Goal: Information Seeking & Learning: Find specific fact

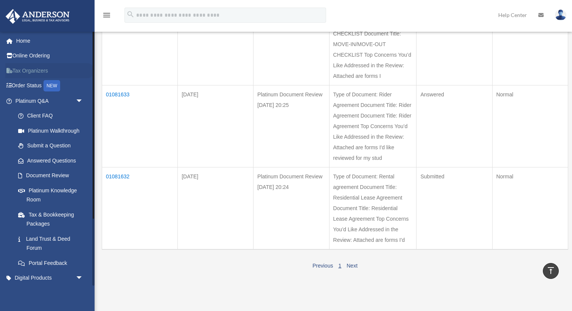
scroll to position [77, 0]
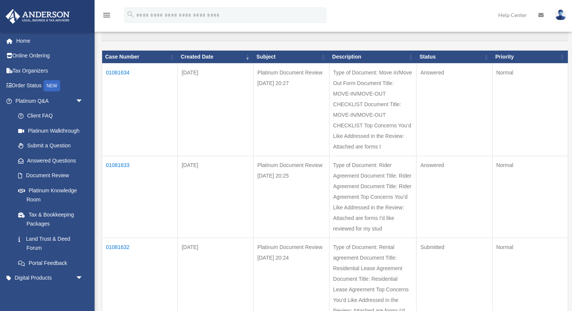
click at [119, 73] on td "01081634" at bounding box center [140, 110] width 76 height 93
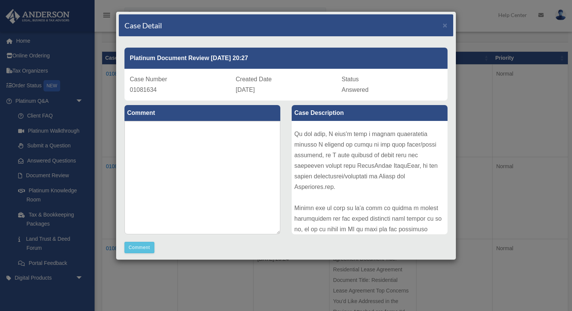
scroll to position [0, 0]
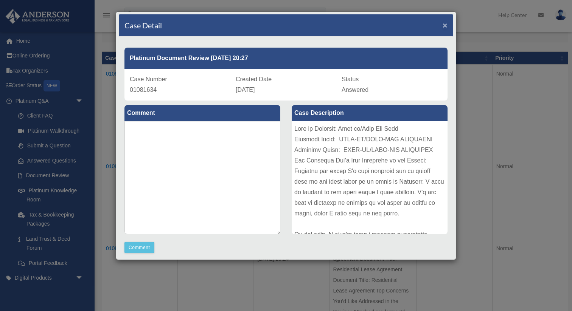
click at [444, 26] on span "×" at bounding box center [445, 25] width 5 height 9
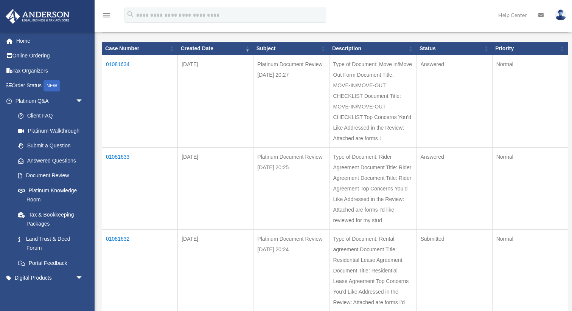
scroll to position [82, 0]
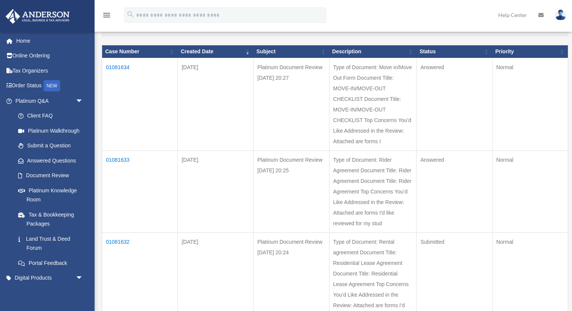
click at [116, 160] on td "01081633" at bounding box center [140, 192] width 76 height 82
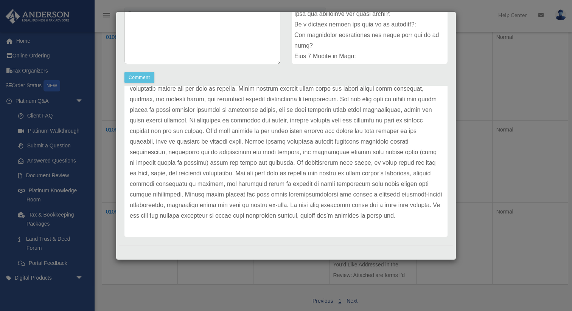
scroll to position [112, 0]
click at [411, 298] on div "Case Detail × Platinum Document Review [DATE] 20:25 Case Number 01081633 Create…" at bounding box center [286, 155] width 572 height 311
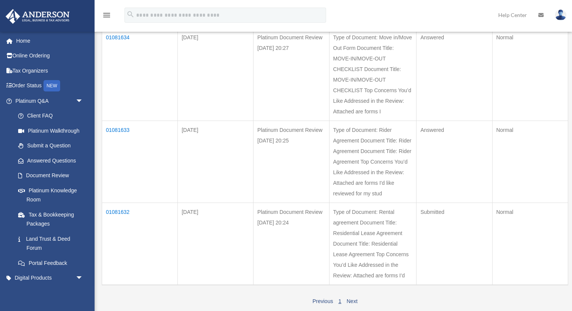
click at [126, 129] on td "01081633" at bounding box center [140, 162] width 76 height 82
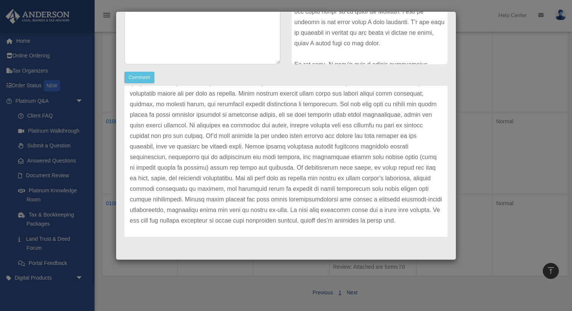
scroll to position [106, 0]
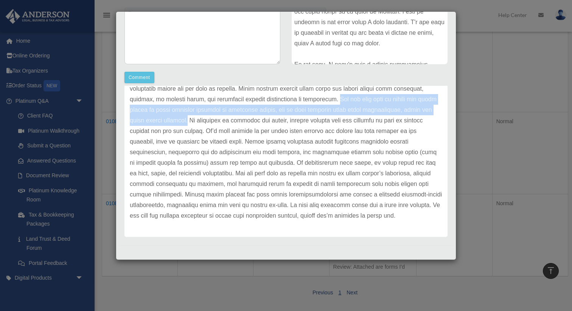
drag, startPoint x: 170, startPoint y: 120, endPoint x: 334, endPoint y: 100, distance: 165.5
click at [334, 100] on p at bounding box center [286, 120] width 313 height 201
copy p "You may also want to refine the guest policy to cover frequent visitors or over…"
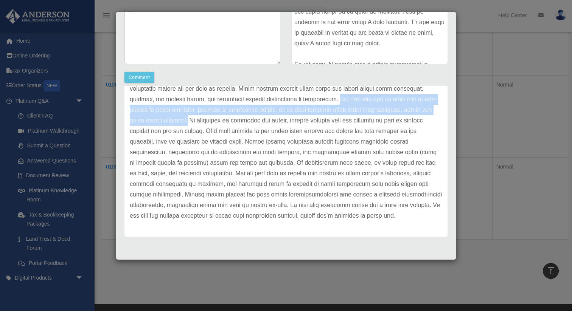
scroll to position [158, 0]
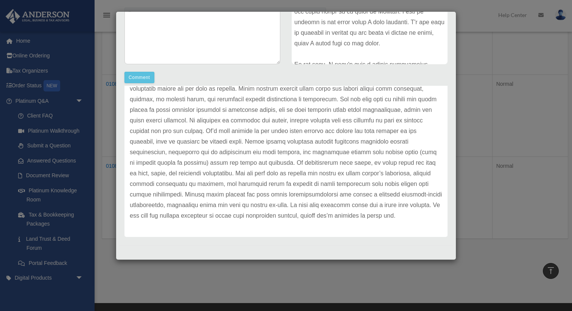
click at [266, 137] on p at bounding box center [286, 120] width 313 height 201
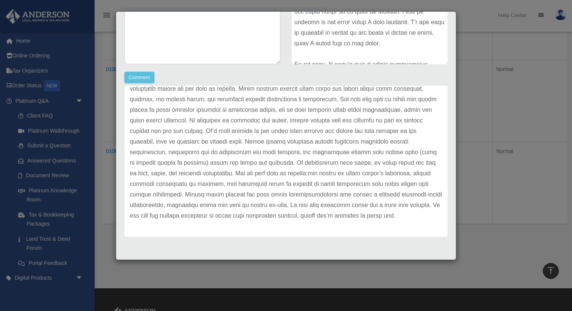
scroll to position [184, 0]
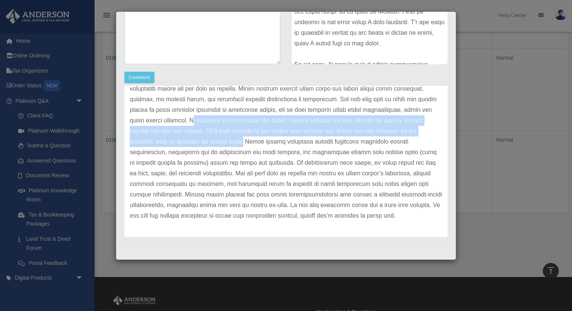
drag, startPoint x: 172, startPoint y: 120, endPoint x: 198, endPoint y: 140, distance: 32.8
click at [198, 140] on p at bounding box center [286, 120] width 313 height 201
copy p "f utilities or internet are shared, outline whether they are included in rent o…"
